Goal: Check status

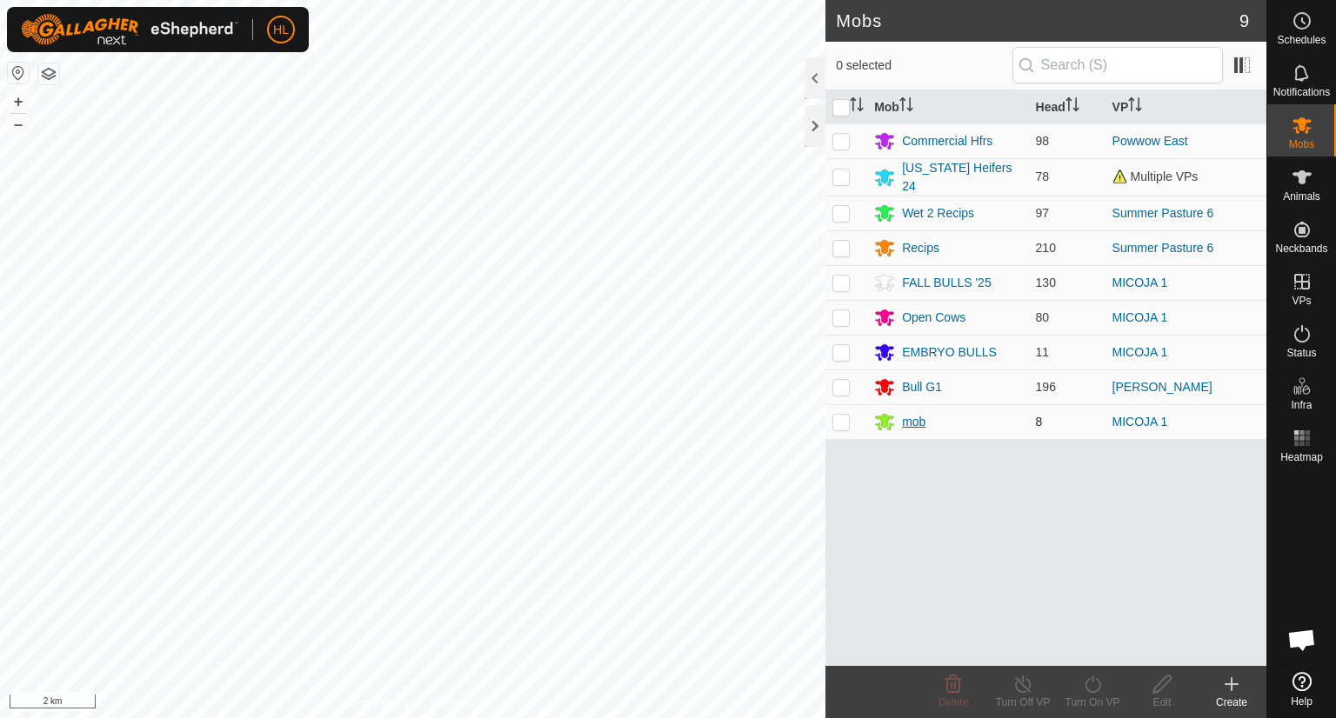
click at [912, 408] on div "Mobs 9 0 selected Mob Head VP Commercial Hfrs 98 Powwow [GEOGRAPHIC_DATA][US_ST…" at bounding box center [633, 359] width 1267 height 718
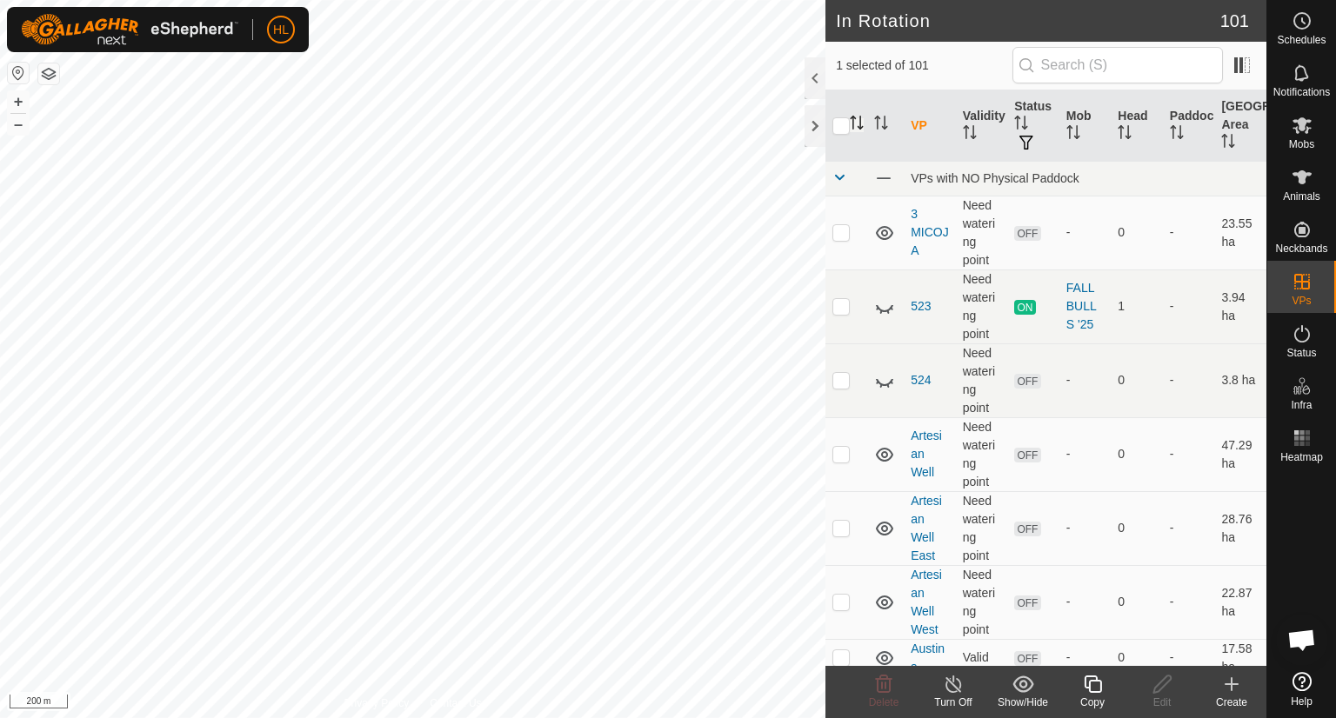
click at [859, 123] on icon "Activate to sort" at bounding box center [857, 123] width 14 height 14
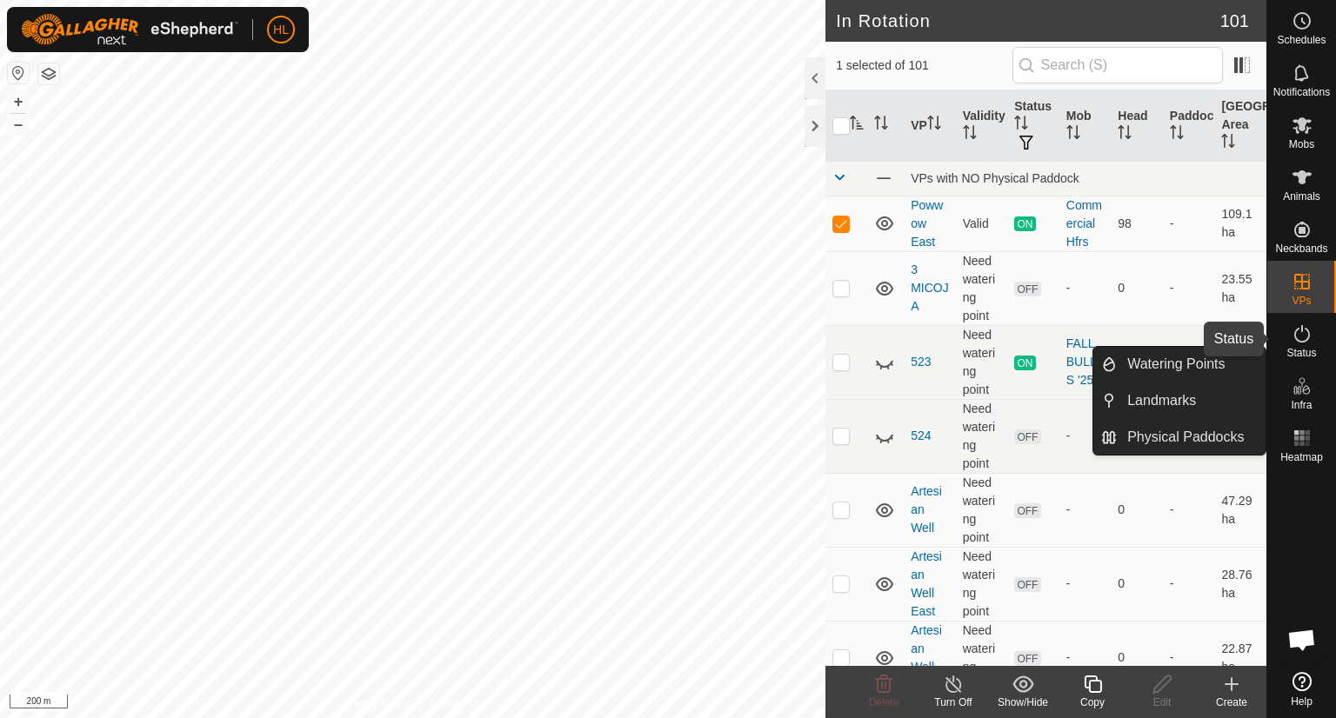
click at [1301, 344] on icon at bounding box center [1302, 334] width 21 height 21
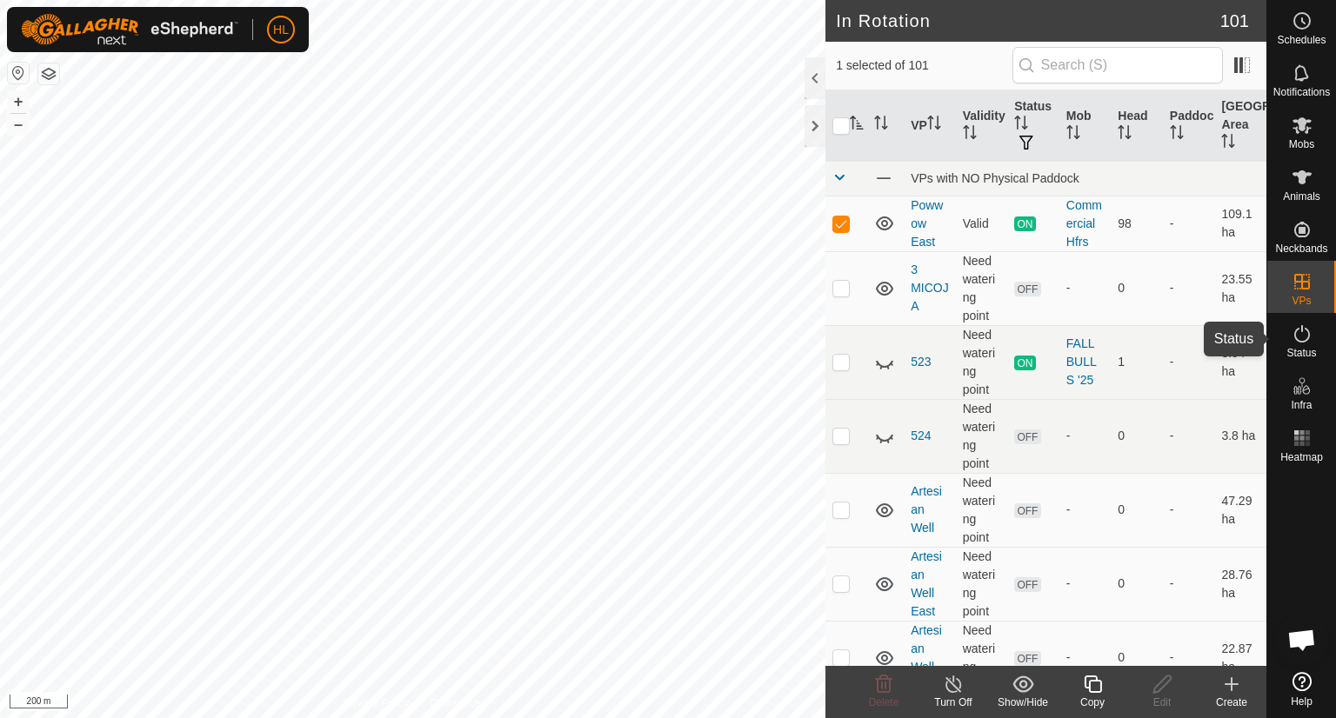
click at [1301, 344] on icon at bounding box center [1302, 334] width 21 height 21
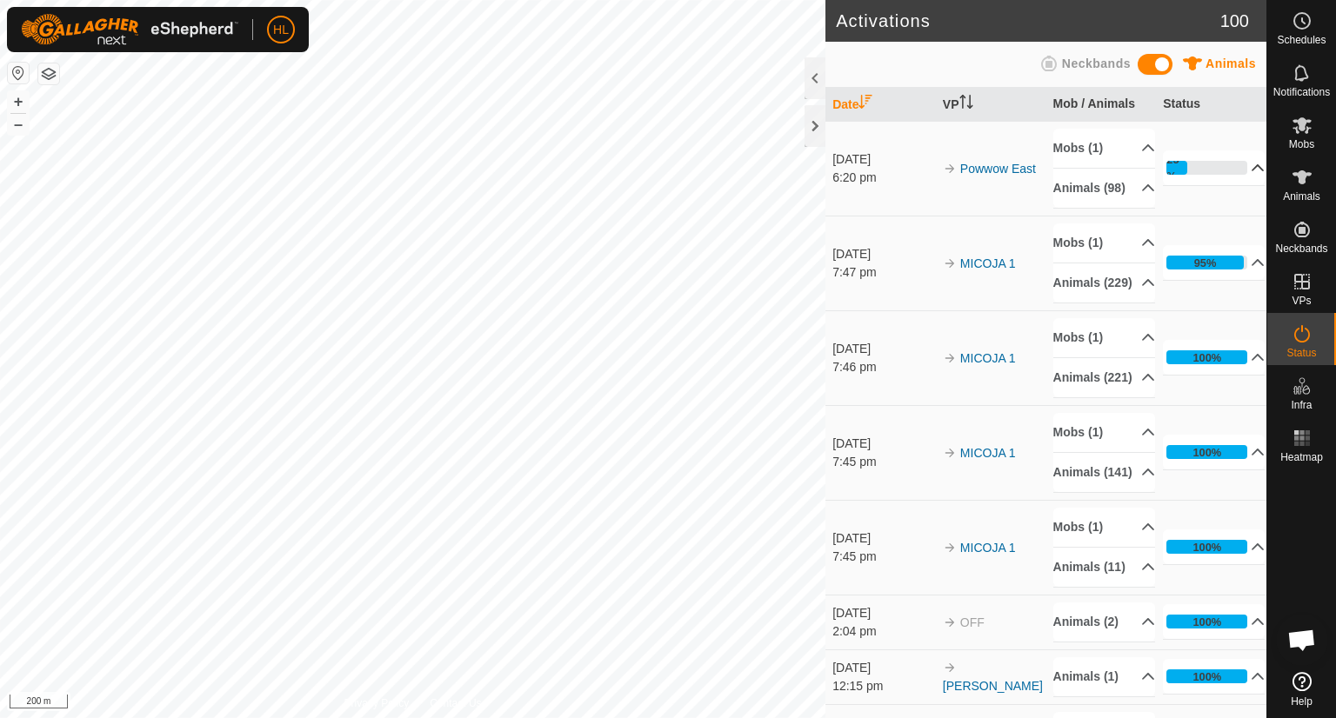
click at [1193, 185] on p-accordion-header "25%" at bounding box center [1214, 167] width 102 height 35
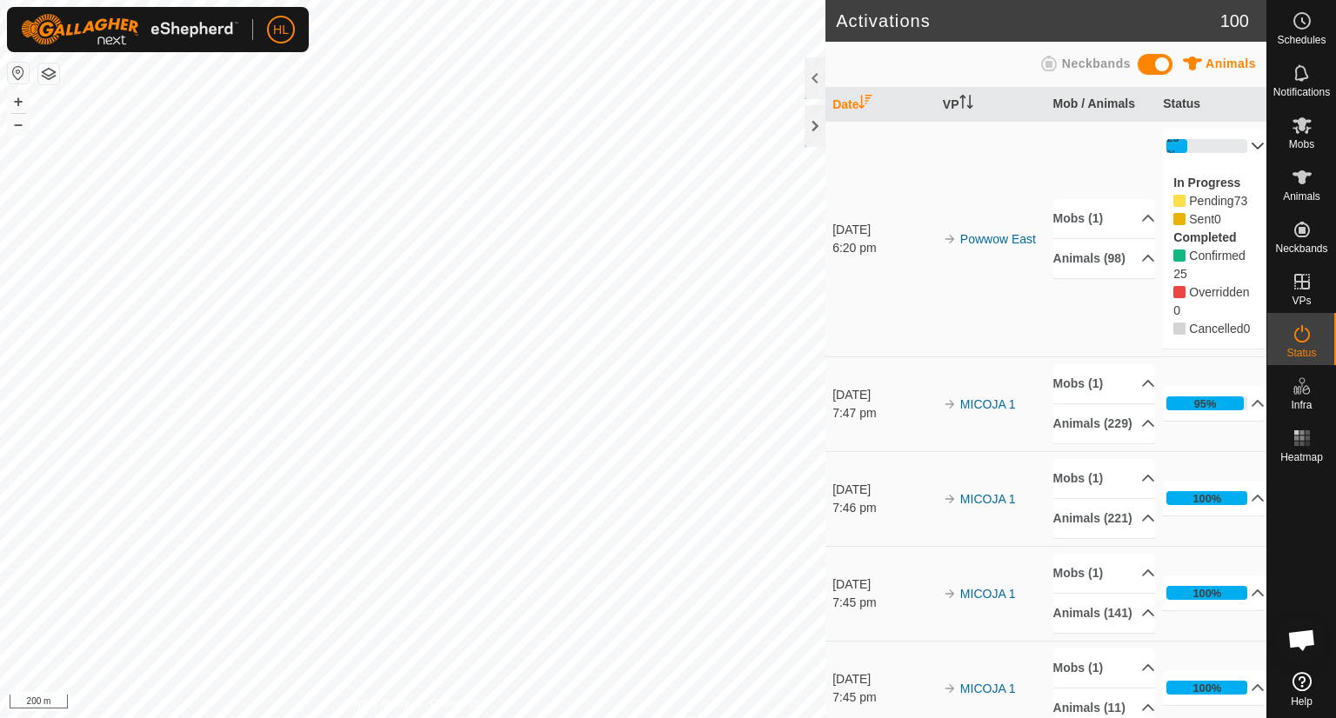
click at [1221, 136] on p-accordion-header "25%" at bounding box center [1214, 146] width 102 height 35
